Goal: Information Seeking & Learning: Learn about a topic

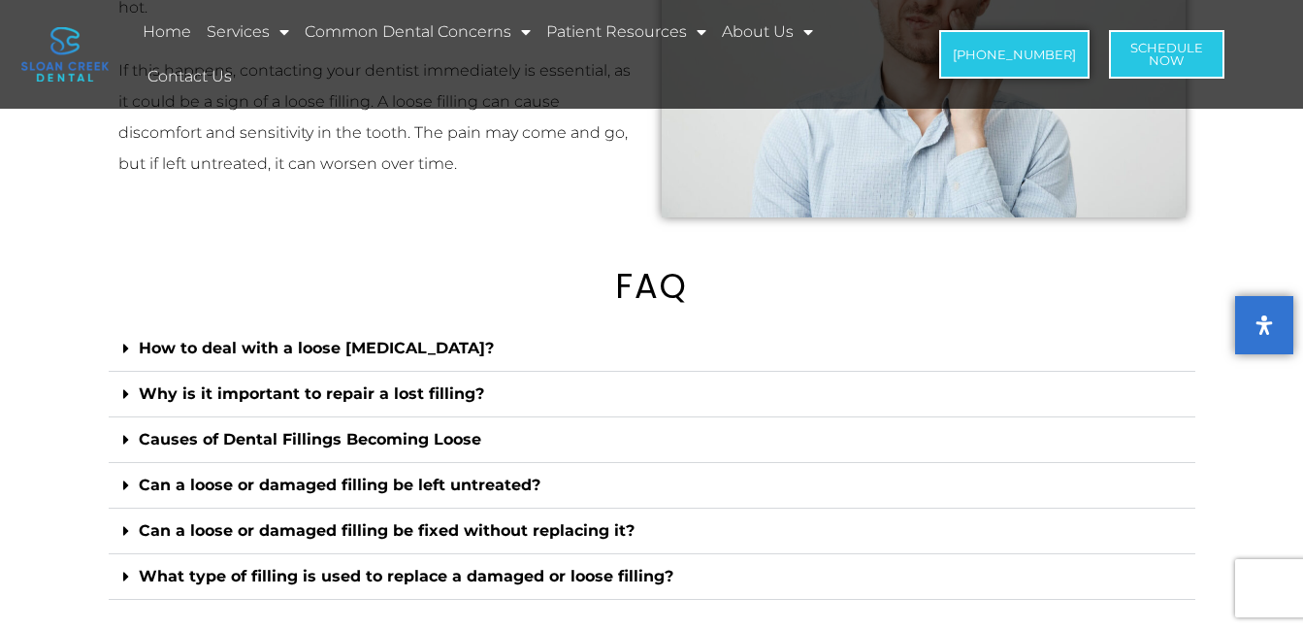
scroll to position [2814, 0]
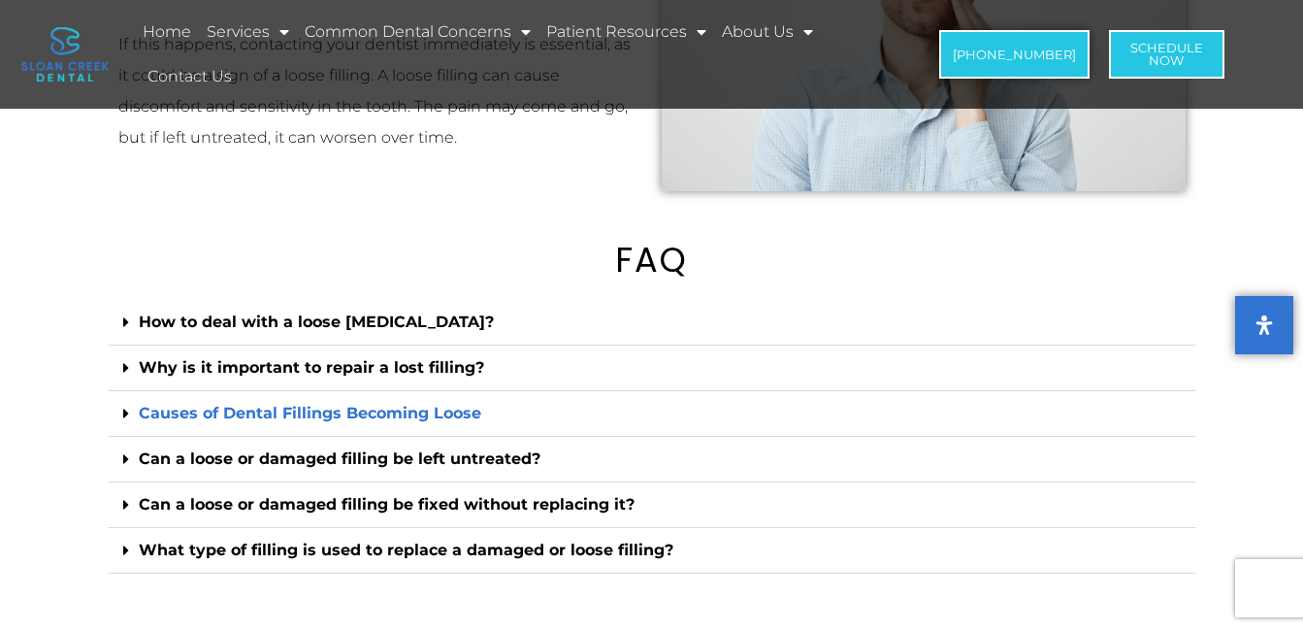
click at [414, 422] on link "Causes of Dental Fillings Becoming Loose" at bounding box center [310, 413] width 343 height 18
click at [468, 422] on link "Causes of Dental Fillings Becoming Loose" at bounding box center [310, 413] width 343 height 18
click at [153, 422] on link "Causes of Dental Fillings Becoming Loose" at bounding box center [310, 413] width 343 height 18
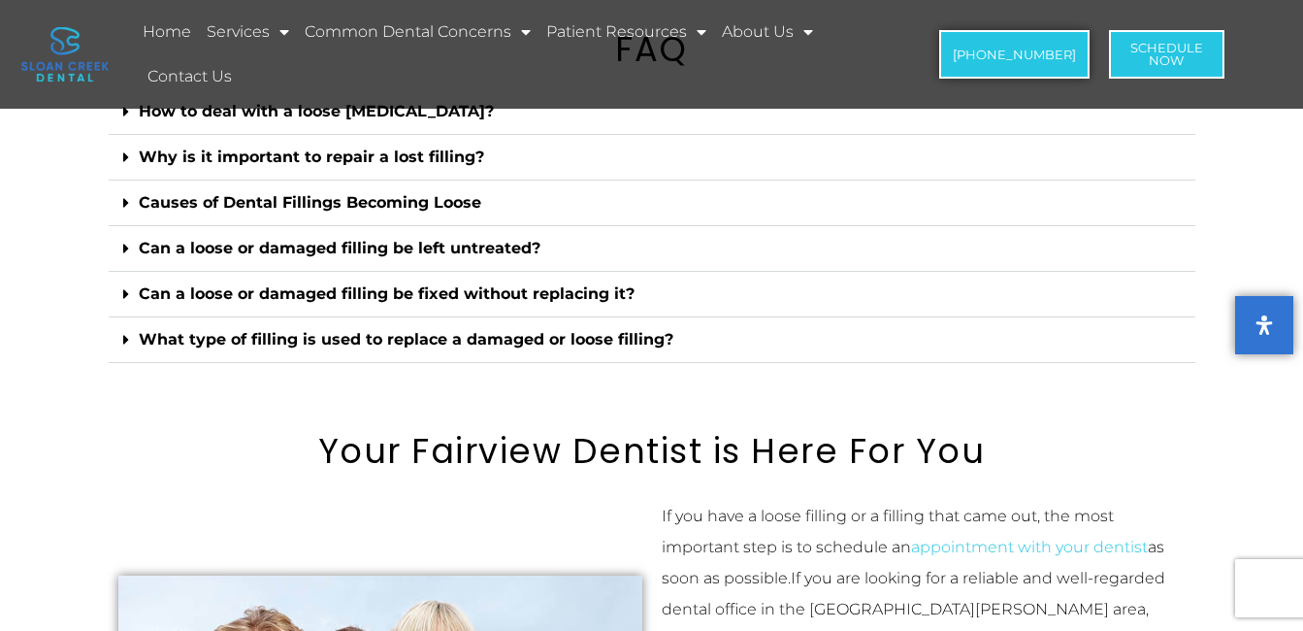
scroll to position [2911, 0]
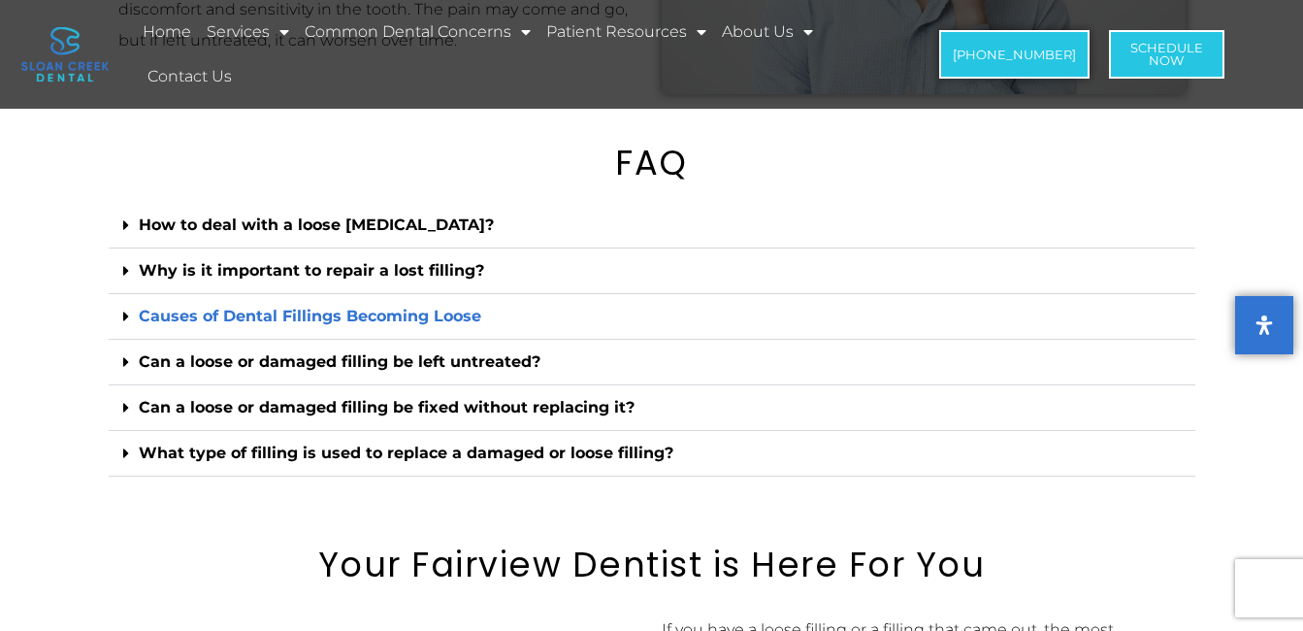
click at [289, 325] on link "Causes of Dental Fillings Becoming Loose" at bounding box center [310, 316] width 343 height 18
click at [121, 339] on div "Causes of Dental Fillings Becoming Loose" at bounding box center [652, 317] width 1087 height 46
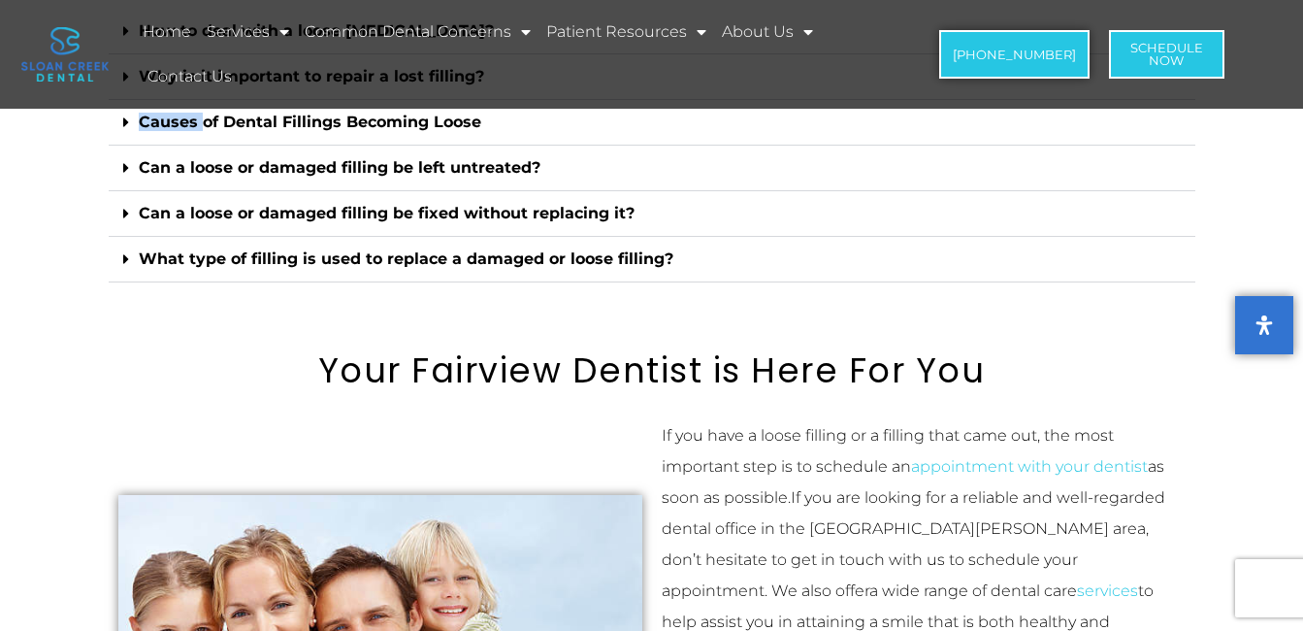
scroll to position [3202, 0]
